Goal: Navigation & Orientation: Find specific page/section

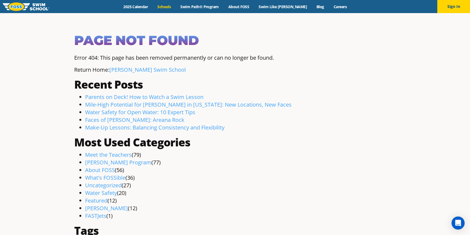
click at [175, 7] on link "Schools" at bounding box center [164, 6] width 23 height 5
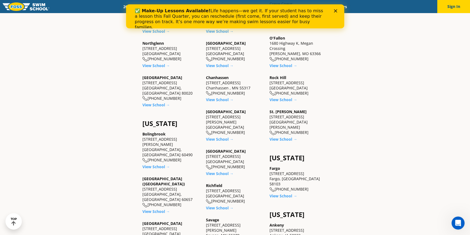
scroll to position [191, 0]
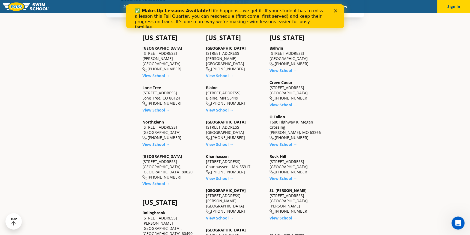
click at [419, 78] on div "Find a Swim School Near You Find a Swim School Near You Foss Swim School has 33…" at bounding box center [235, 201] width 470 height 759
click at [333, 11] on div "✅ Make-Up Lessons Available! Life happens—we get it. If your student has to mis…" at bounding box center [235, 19] width 201 height 25
click at [332, 9] on div "✅ Make-Up Lessons Available! Life happens—we get it. If your student has to mis…" at bounding box center [235, 19] width 201 height 25
click at [338, 10] on div "Close" at bounding box center [336, 10] width 5 height 3
